Goal: Transaction & Acquisition: Purchase product/service

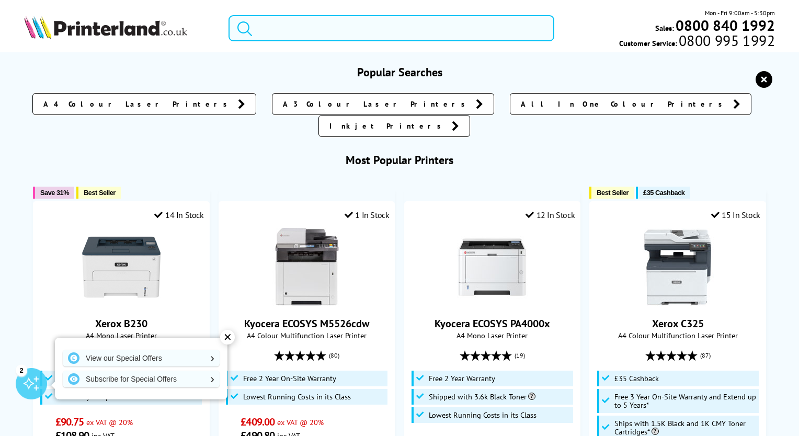
click at [305, 28] on input "search" at bounding box center [391, 28] width 326 height 26
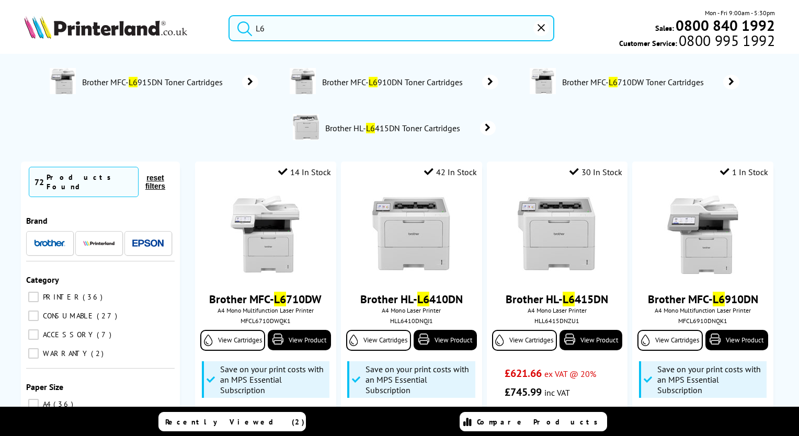
type input "L"
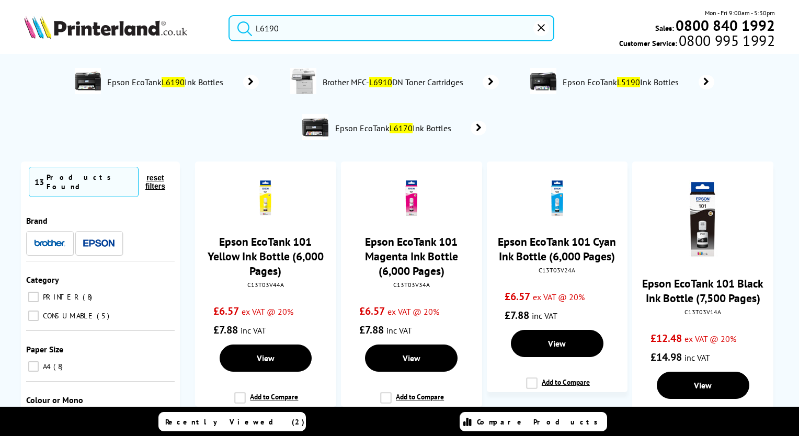
drag, startPoint x: 259, startPoint y: 26, endPoint x: 213, endPoint y: 22, distance: 46.2
click at [213, 22] on div "L6190 Mon - Fri 9:00am - 5:30pm Sales: 0800 840 1992 Customer Service: 0800 995…" at bounding box center [399, 31] width 799 height 46
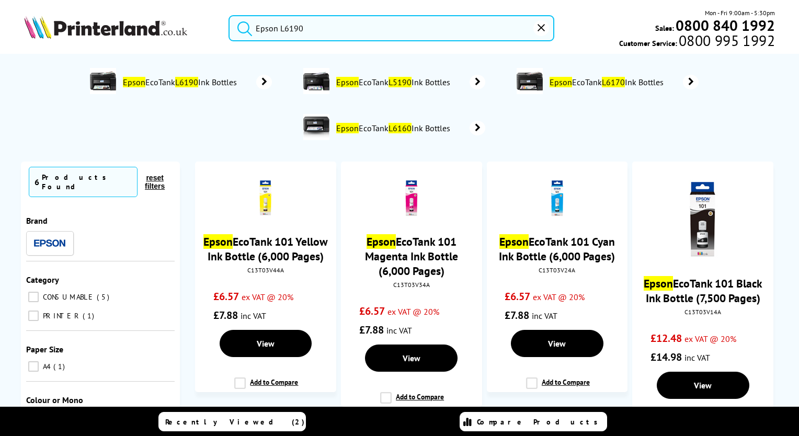
type input "Epson L6190"
drag, startPoint x: 37, startPoint y: 316, endPoint x: 32, endPoint y: 305, distance: 11.9
click at [36, 315] on ul "CONSUMABLE 5 PRINTER 1" at bounding box center [100, 309] width 148 height 38
click at [35, 311] on input "PRINTER 1" at bounding box center [33, 316] width 10 height 10
checkbox input "true"
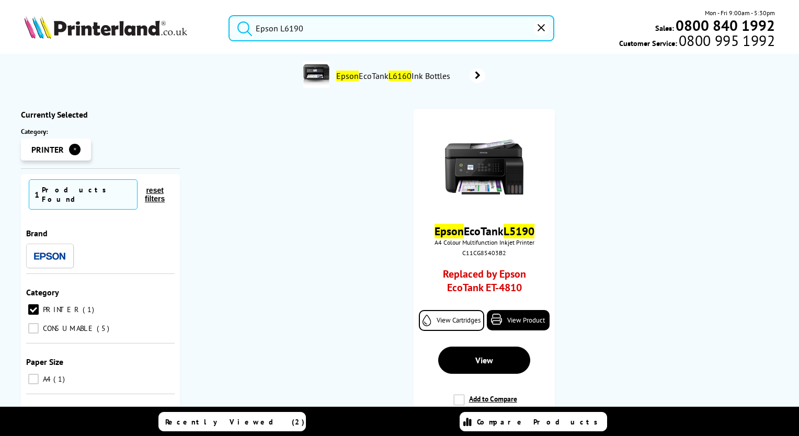
scroll to position [105, 0]
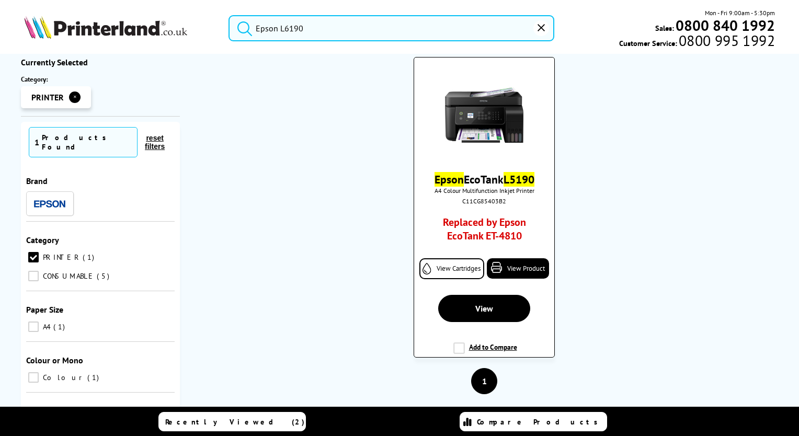
click at [509, 240] on link "Replaced by Epson EcoTank ET-4810" at bounding box center [484, 231] width 104 height 32
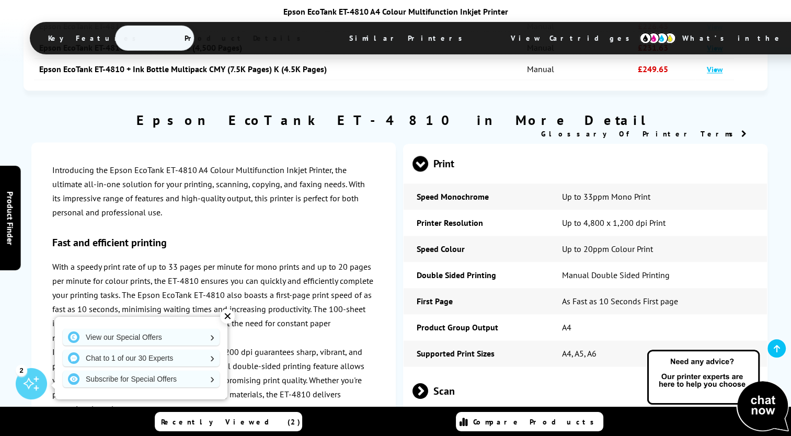
scroll to position [1464, 0]
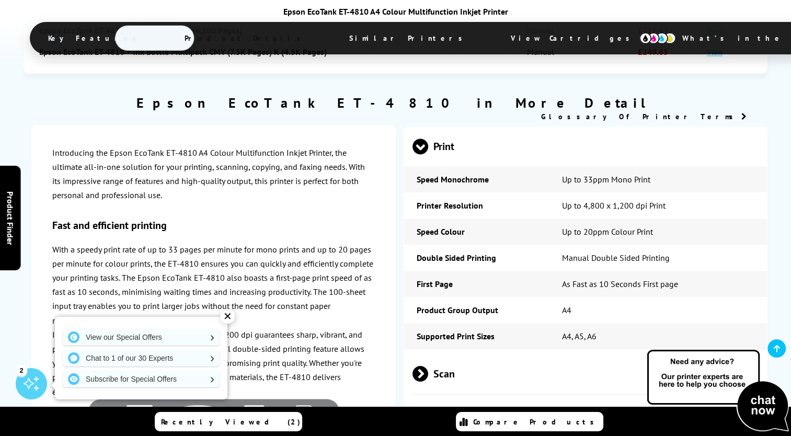
drag, startPoint x: 229, startPoint y: 319, endPoint x: 312, endPoint y: 327, distance: 83.0
click at [230, 319] on div "✕" at bounding box center [227, 316] width 15 height 15
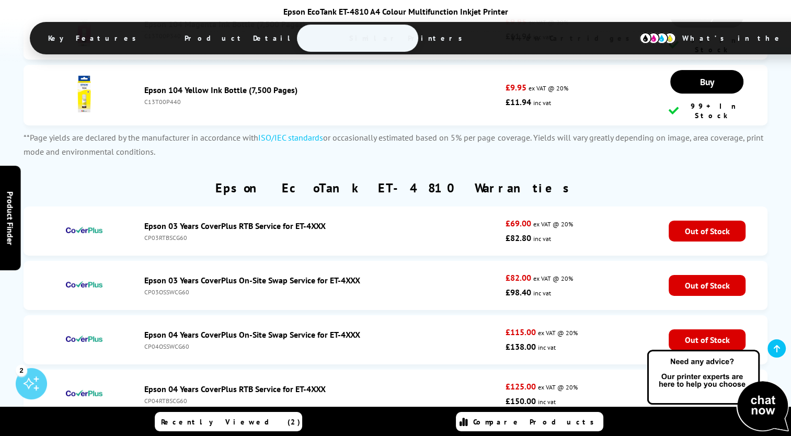
scroll to position [3346, 0]
